Goal: Find specific page/section

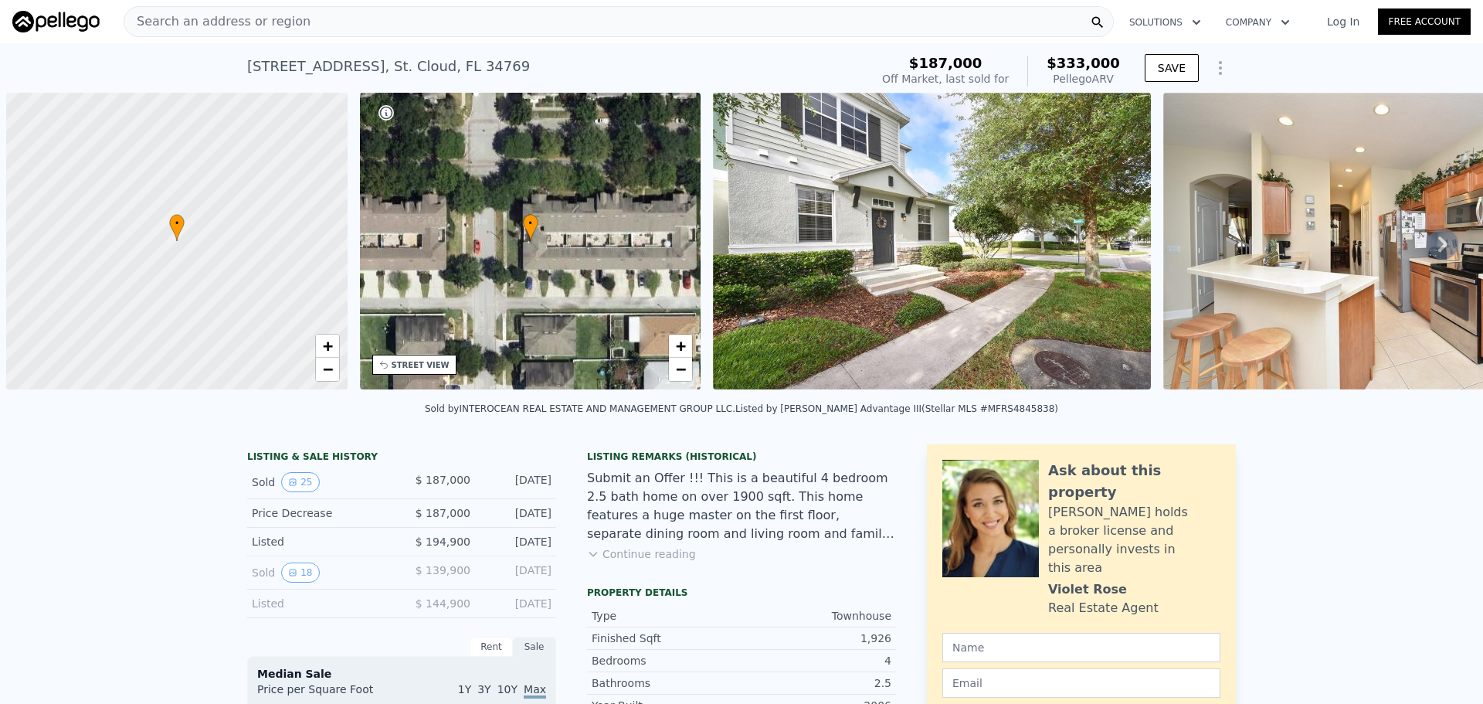
scroll to position [0, 6]
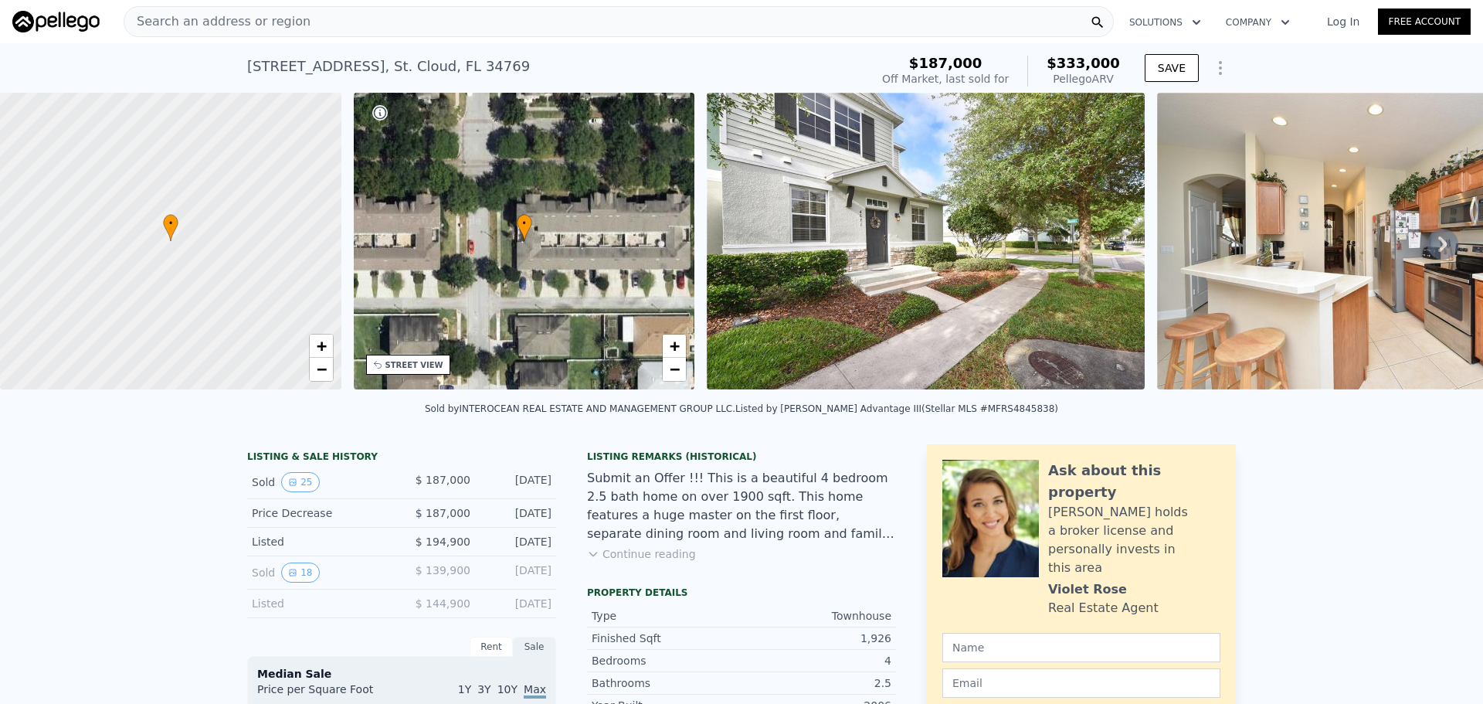
click at [292, 12] on div "Search an address or region" at bounding box center [619, 21] width 990 height 31
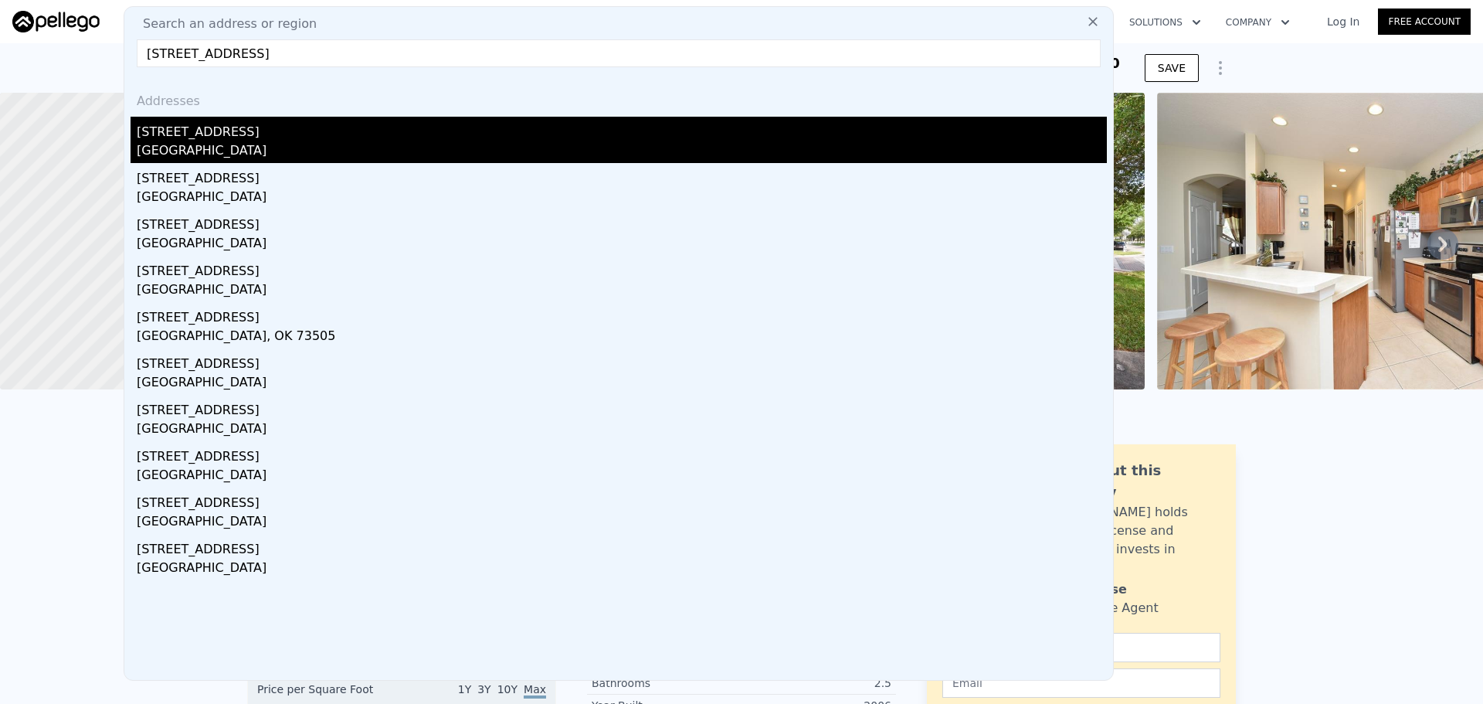
type input "[STREET_ADDRESS]"
click at [225, 142] on div "[GEOGRAPHIC_DATA]" at bounding box center [622, 152] width 970 height 22
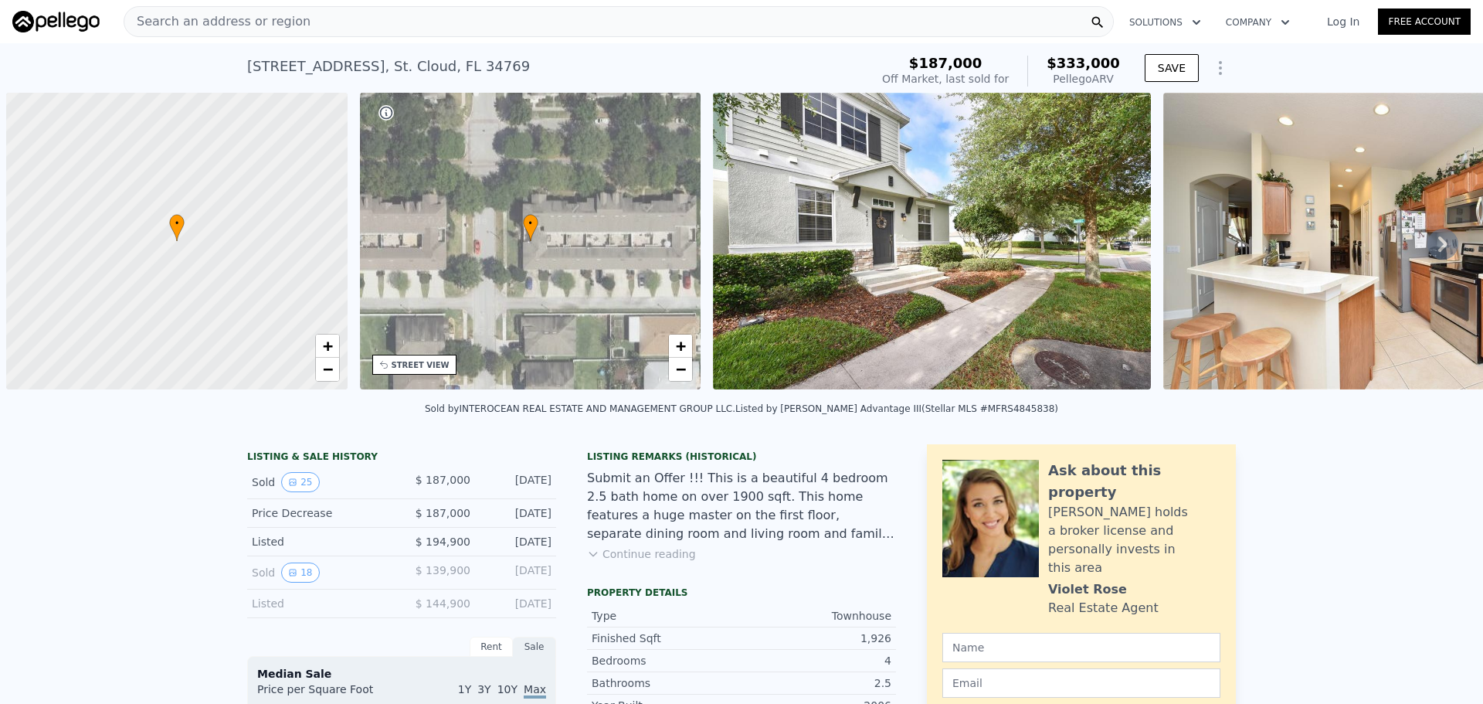
scroll to position [0, 6]
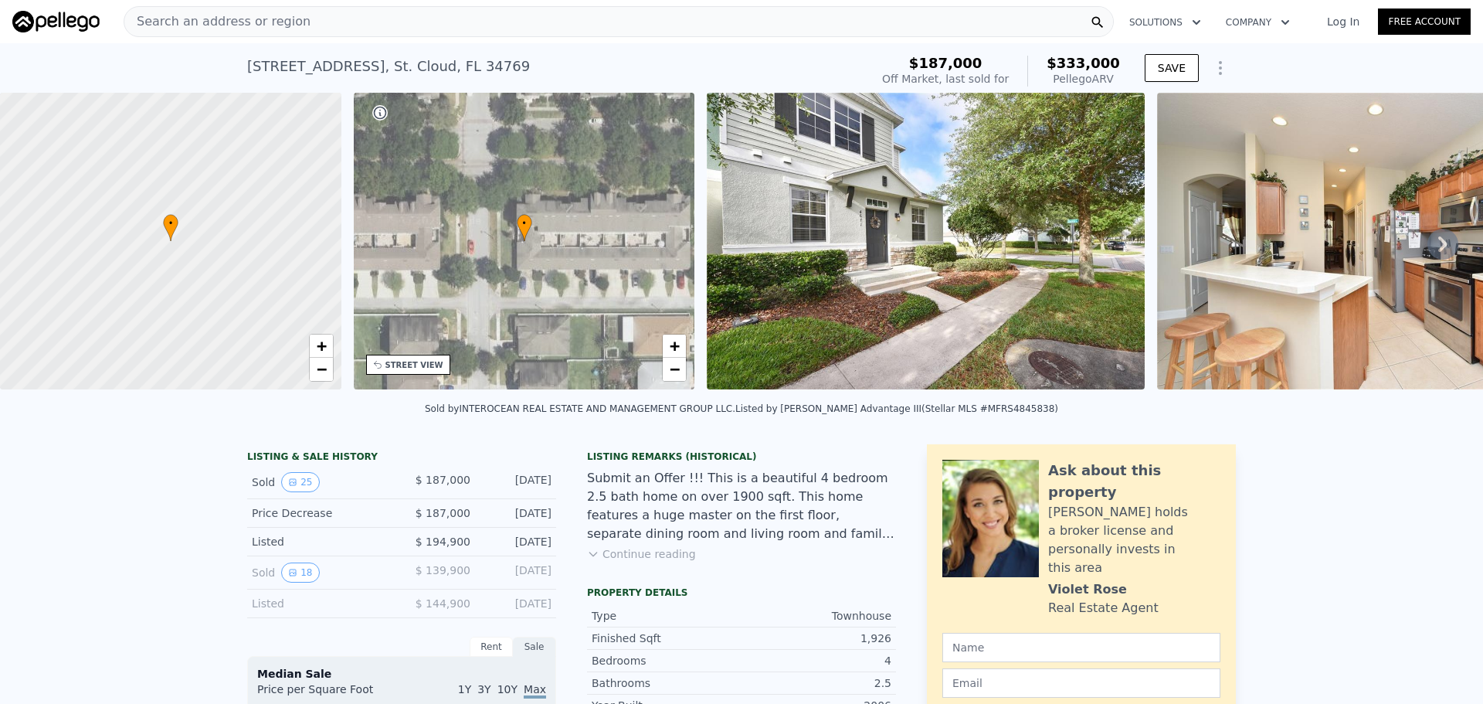
click at [446, 15] on div "Search an address or region" at bounding box center [619, 21] width 990 height 31
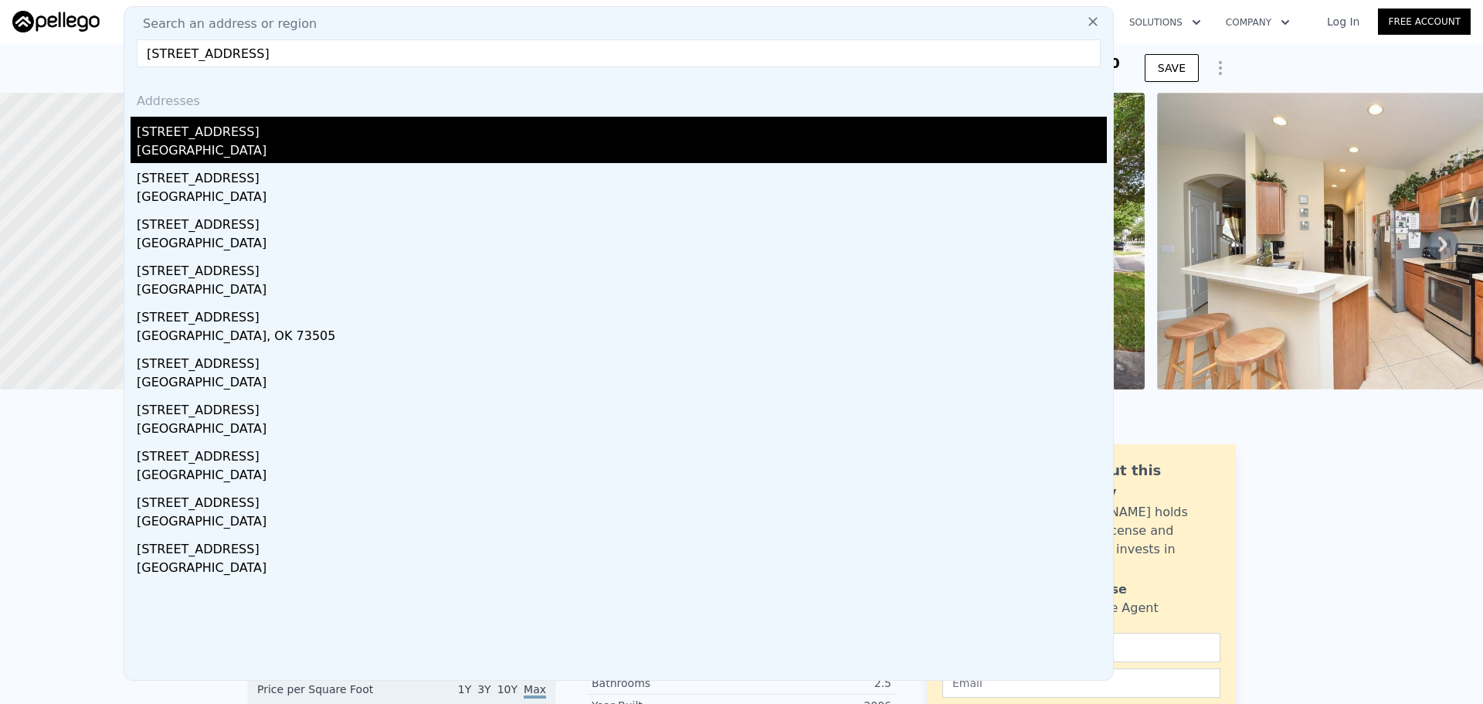
type input "[STREET_ADDRESS]"
click at [238, 138] on div "[STREET_ADDRESS]" at bounding box center [622, 129] width 970 height 25
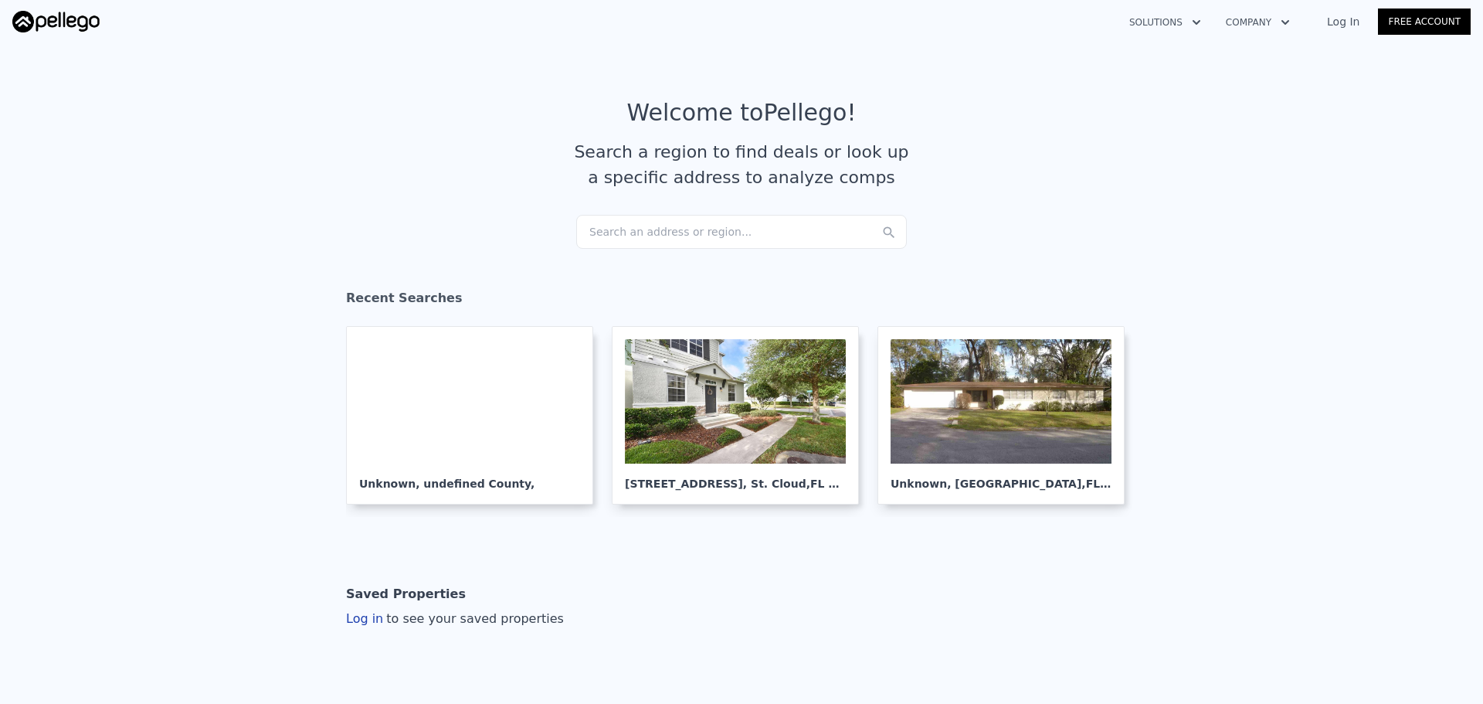
click at [692, 230] on div "Search an address or region..." at bounding box center [741, 232] width 331 height 34
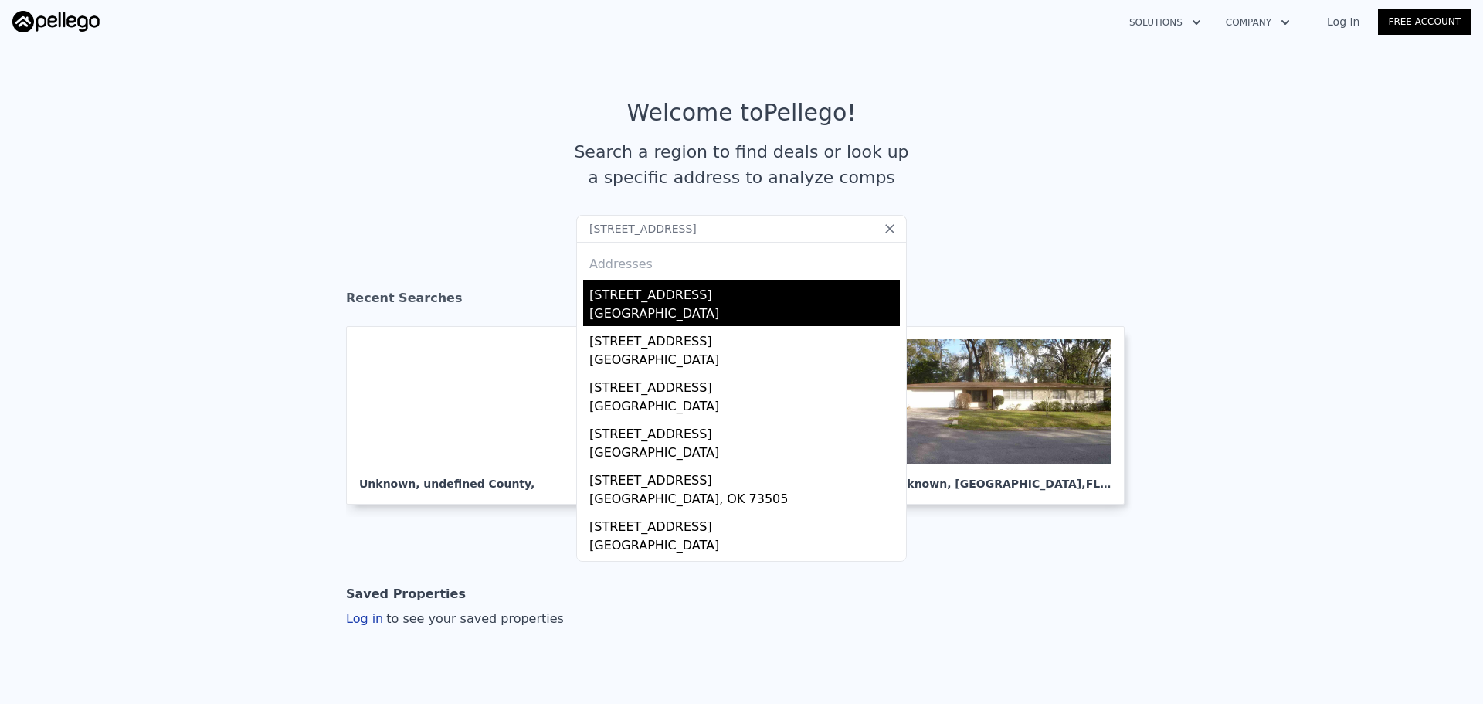
type input "[STREET_ADDRESS]"
click at [675, 285] on div "[STREET_ADDRESS]" at bounding box center [744, 292] width 311 height 25
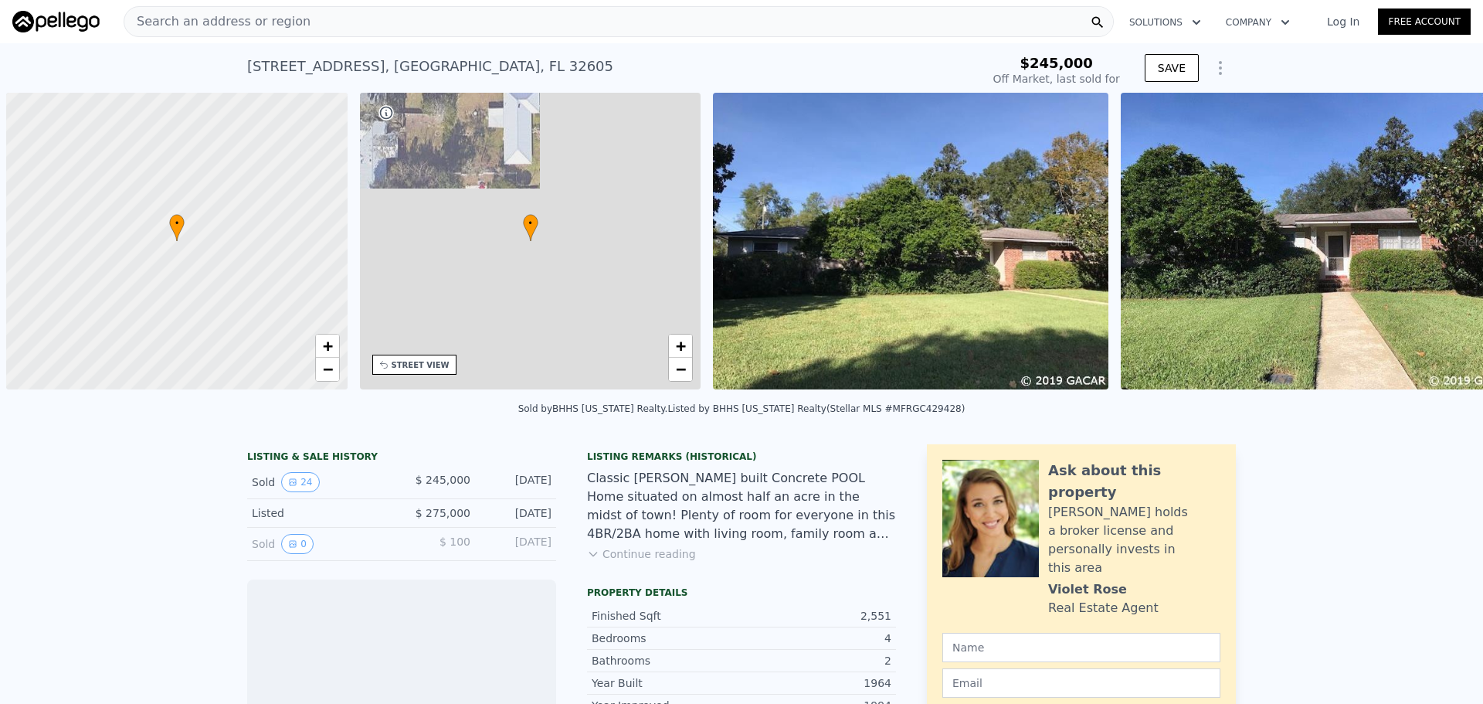
scroll to position [0, 6]
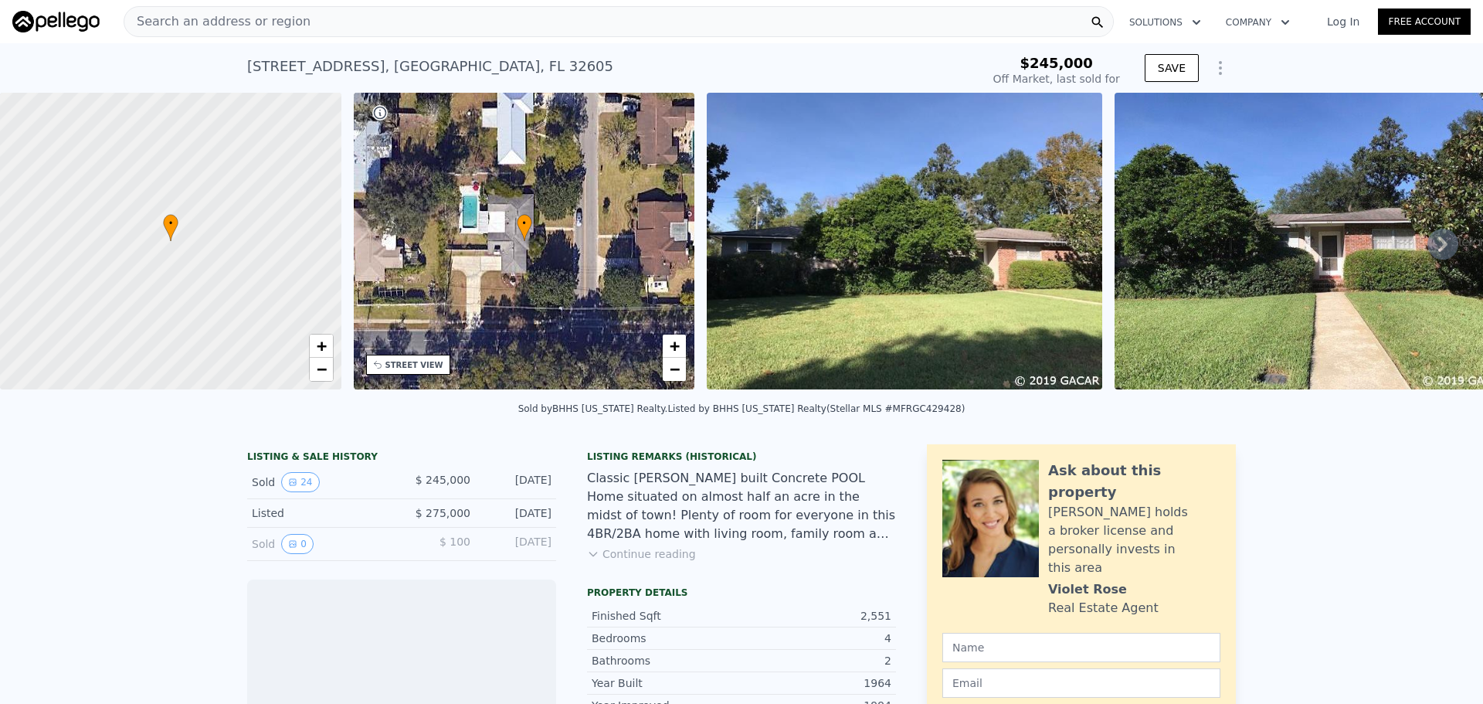
click at [1437, 246] on icon at bounding box center [1443, 244] width 31 height 31
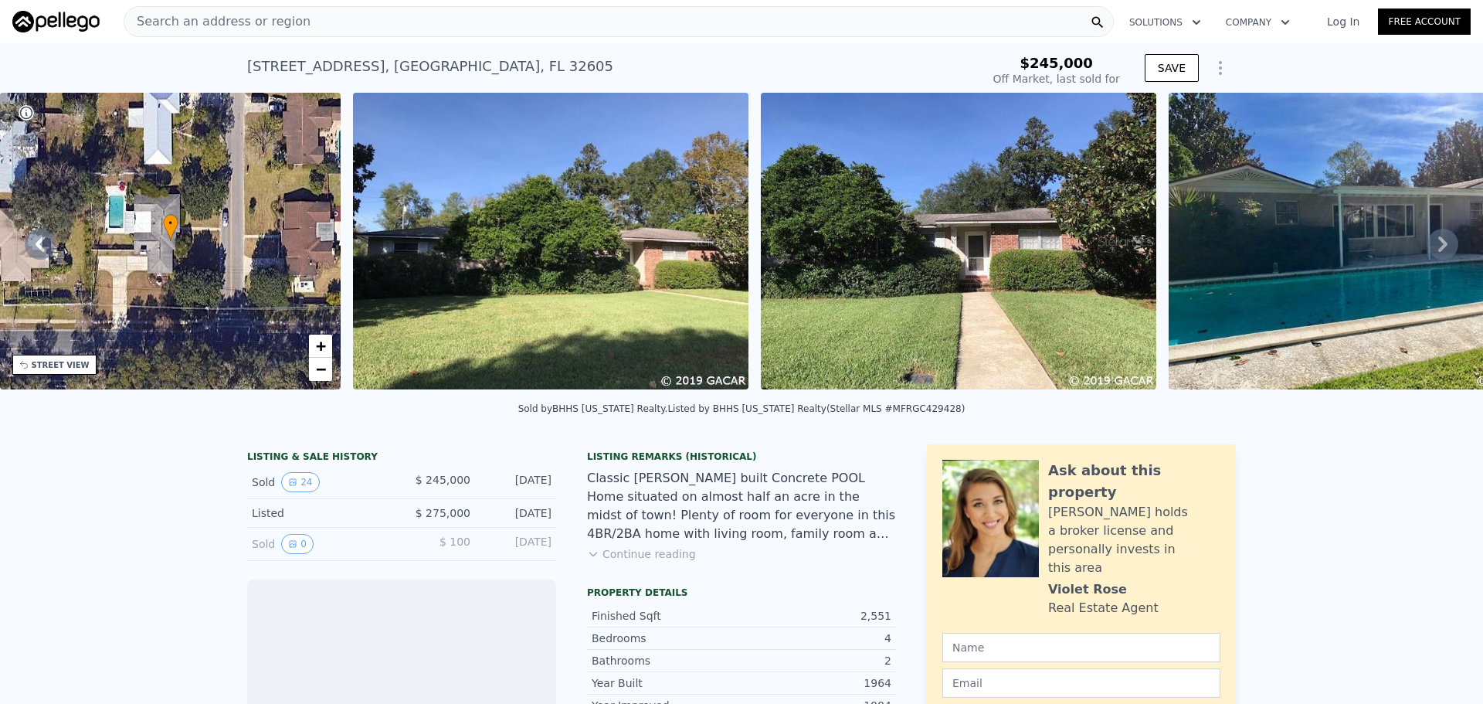
click at [1428, 247] on icon at bounding box center [1443, 244] width 31 height 31
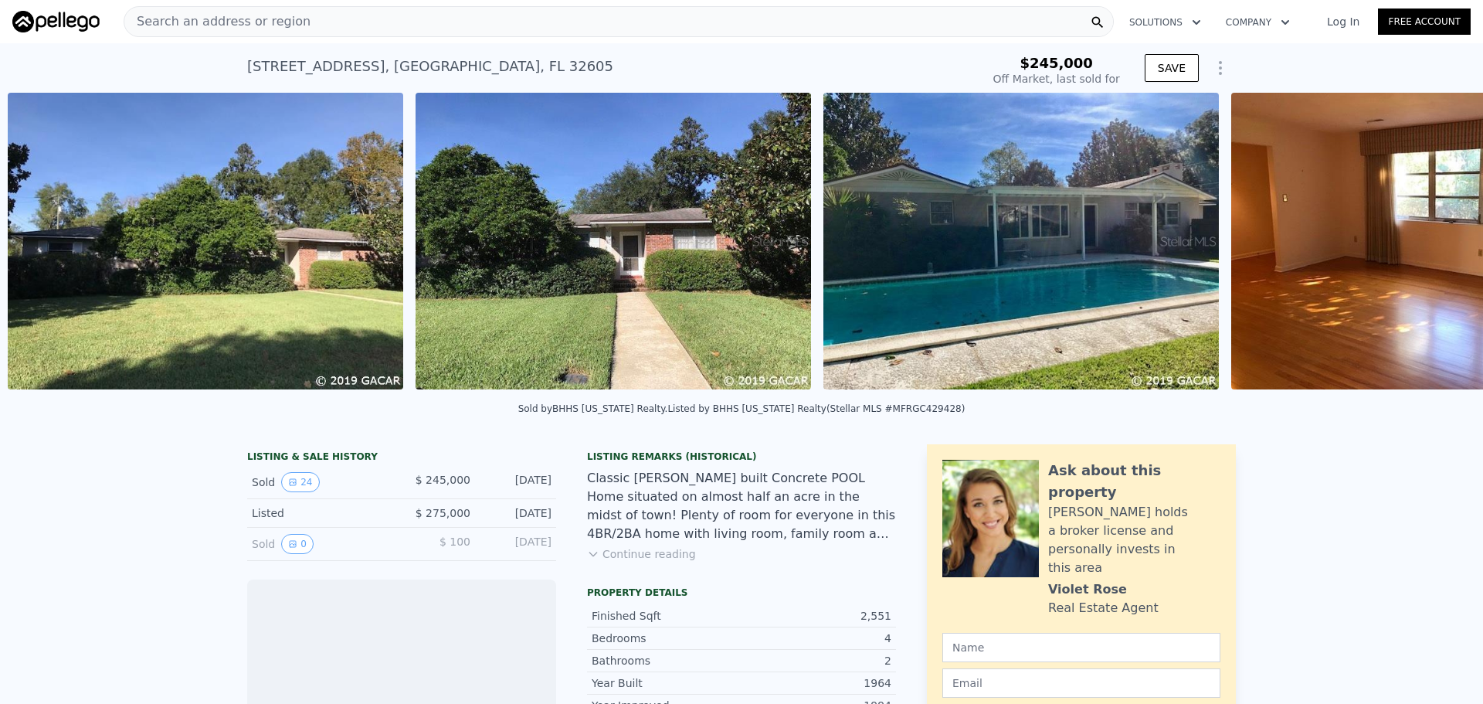
scroll to position [0, 707]
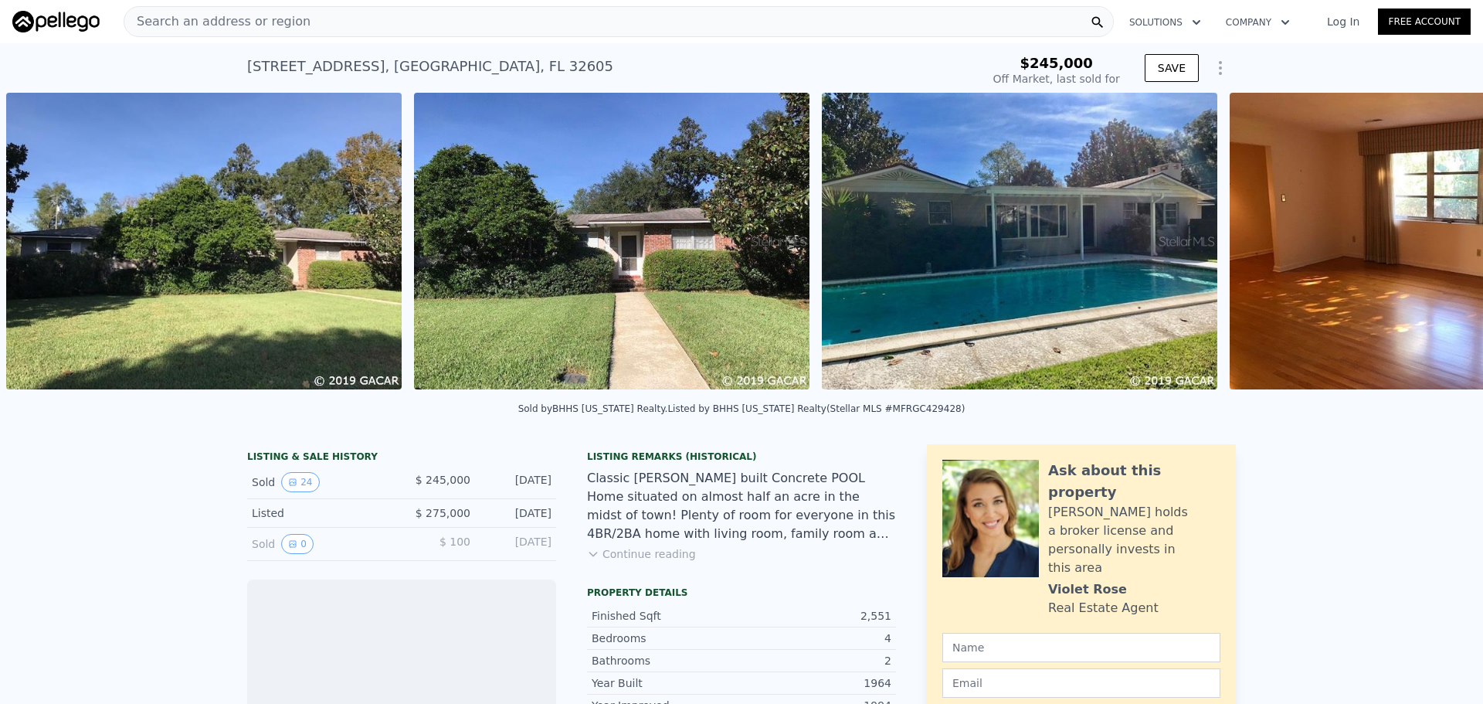
click at [1426, 247] on img at bounding box center [1428, 241] width 396 height 297
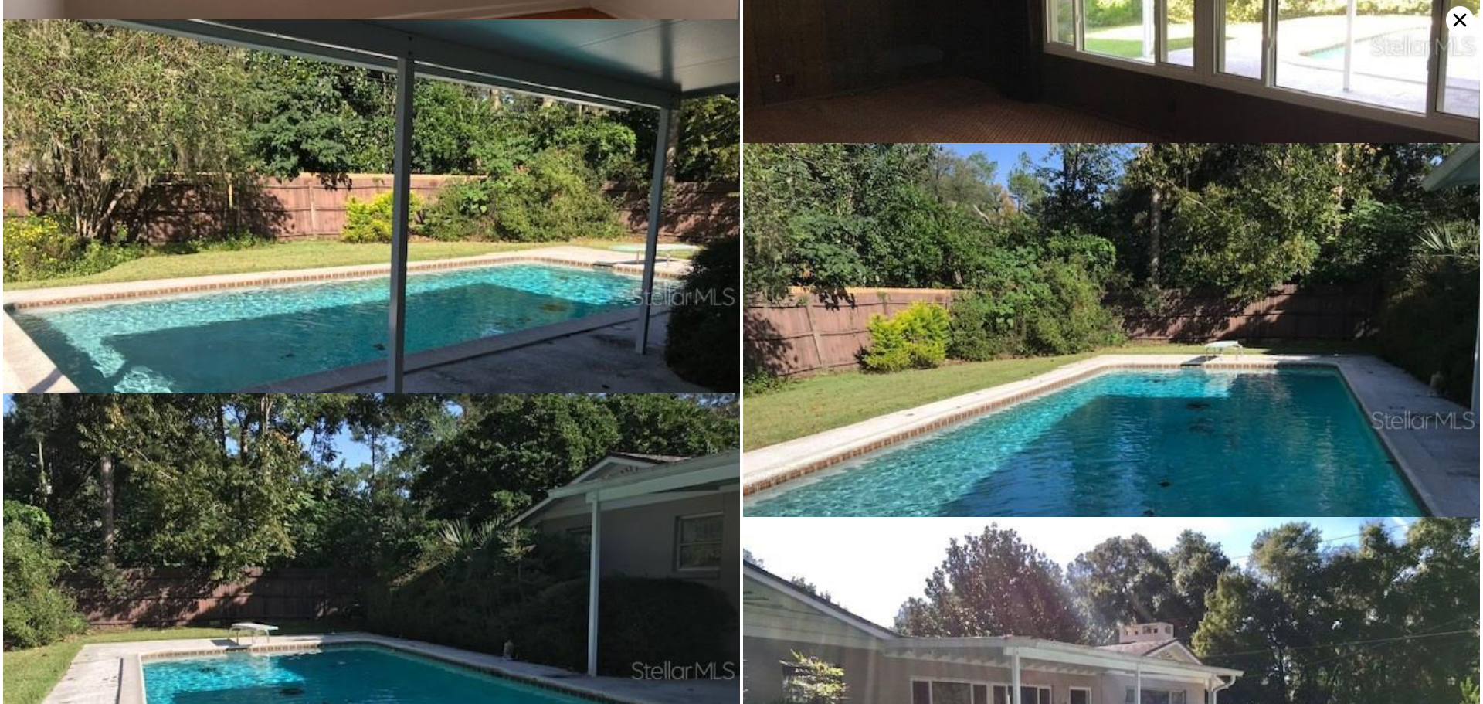
scroll to position [3739, 0]
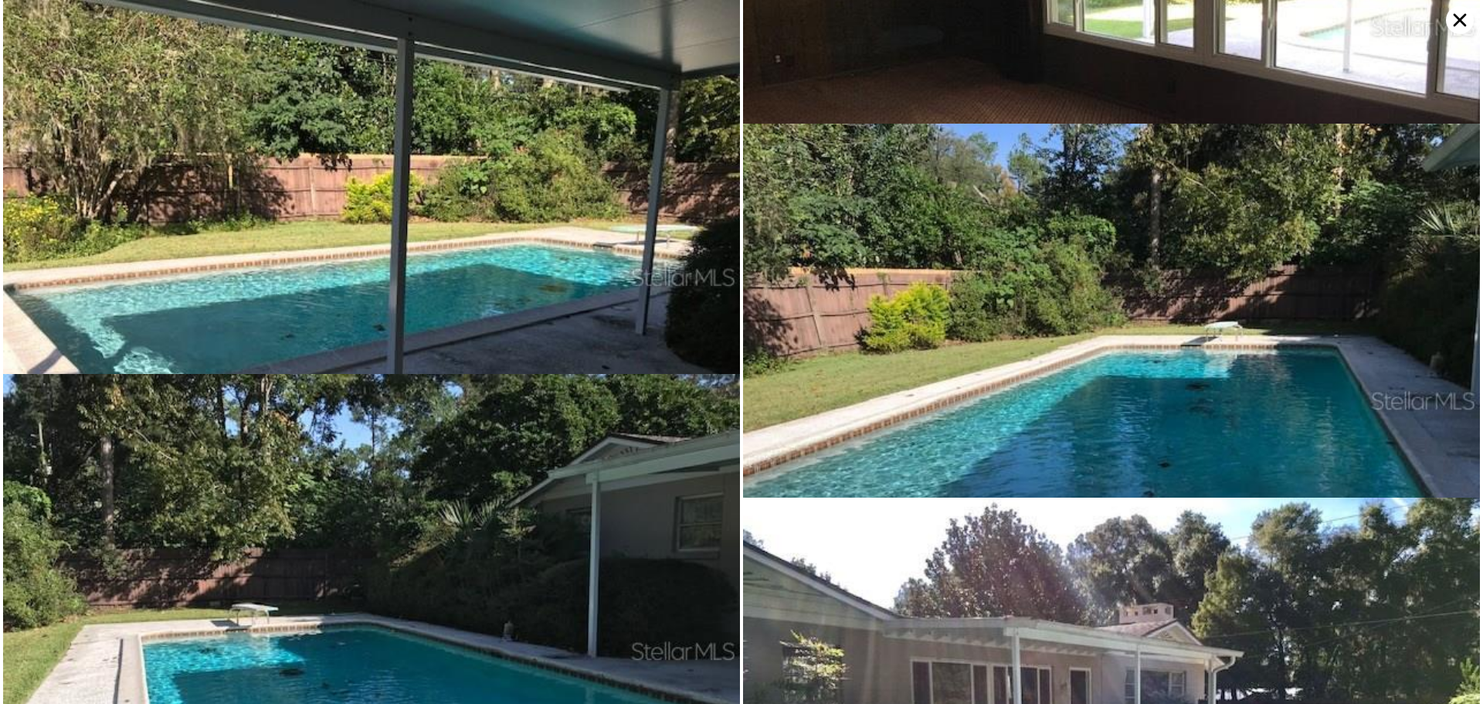
click at [1462, 13] on icon at bounding box center [1460, 20] width 28 height 28
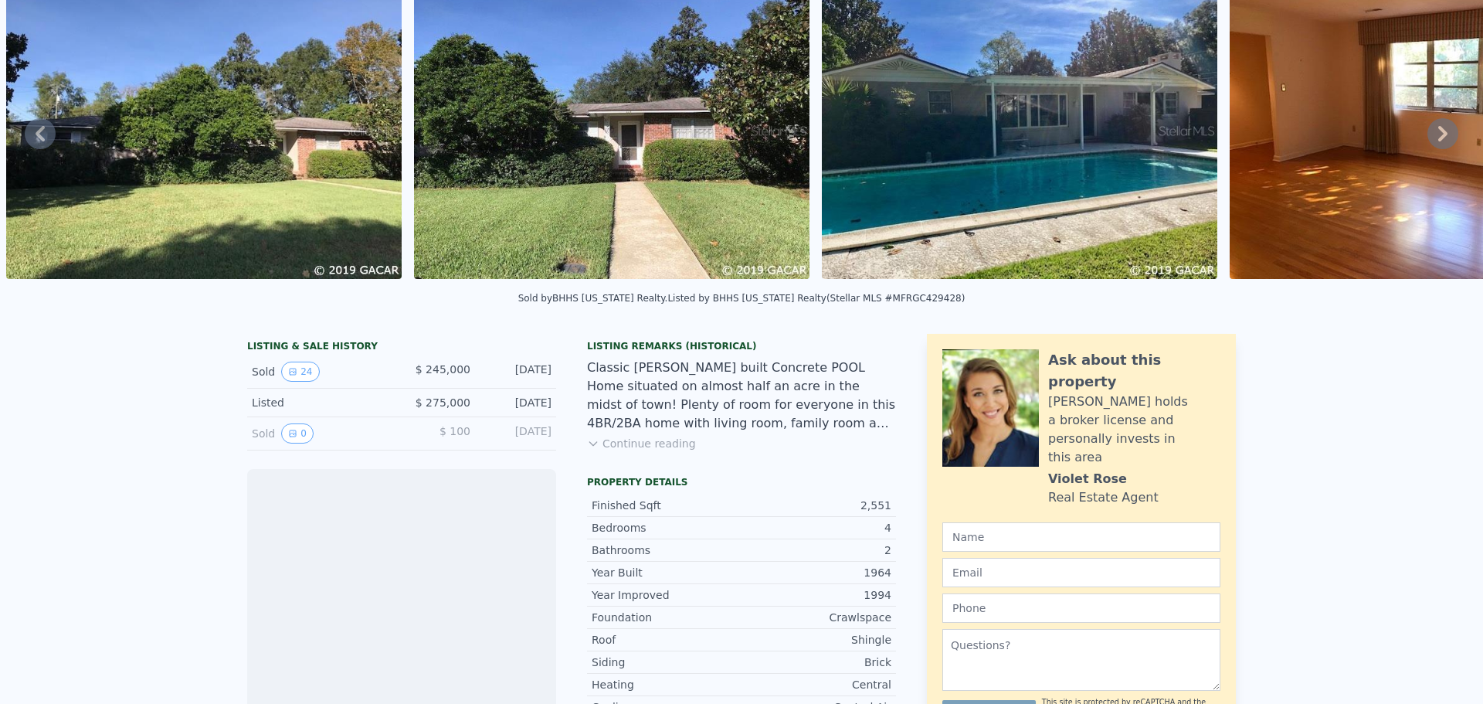
scroll to position [0, 0]
